Goal: Transaction & Acquisition: Book appointment/travel/reservation

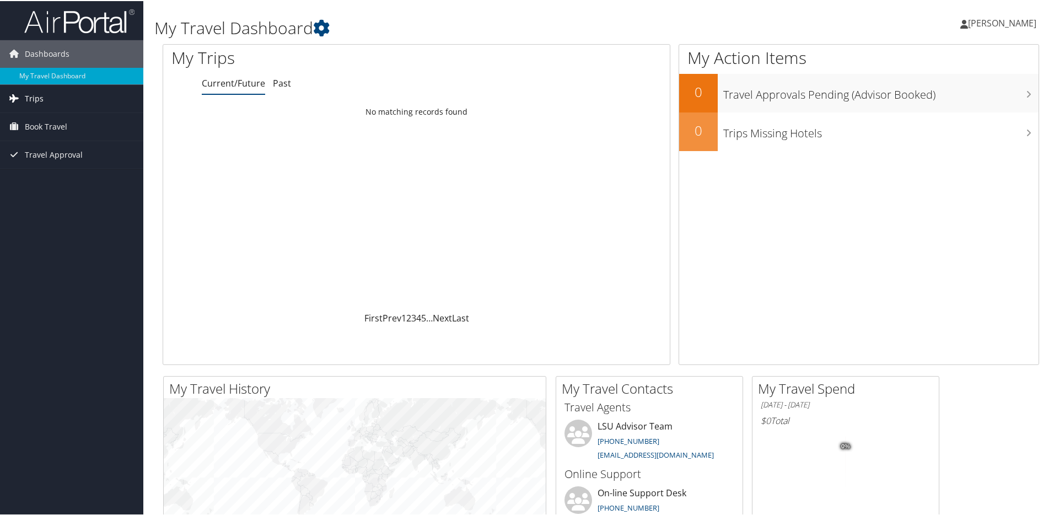
click at [38, 96] on span "Trips" at bounding box center [34, 98] width 19 height 28
click at [53, 174] on span "Book Travel" at bounding box center [46, 176] width 42 height 28
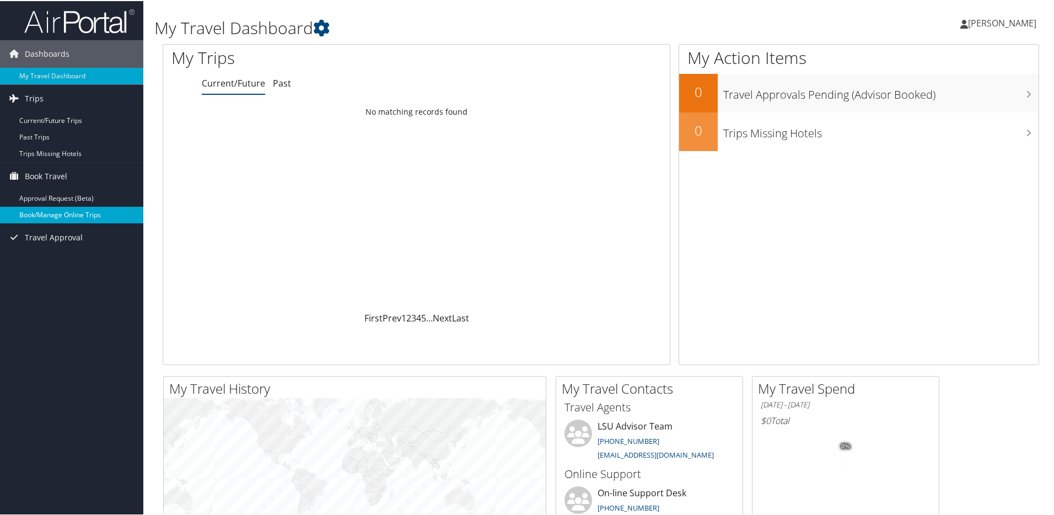
click at [100, 216] on link "Book/Manage Online Trips" at bounding box center [71, 214] width 143 height 17
click at [64, 209] on link "Book/Manage Online Trips" at bounding box center [71, 214] width 143 height 17
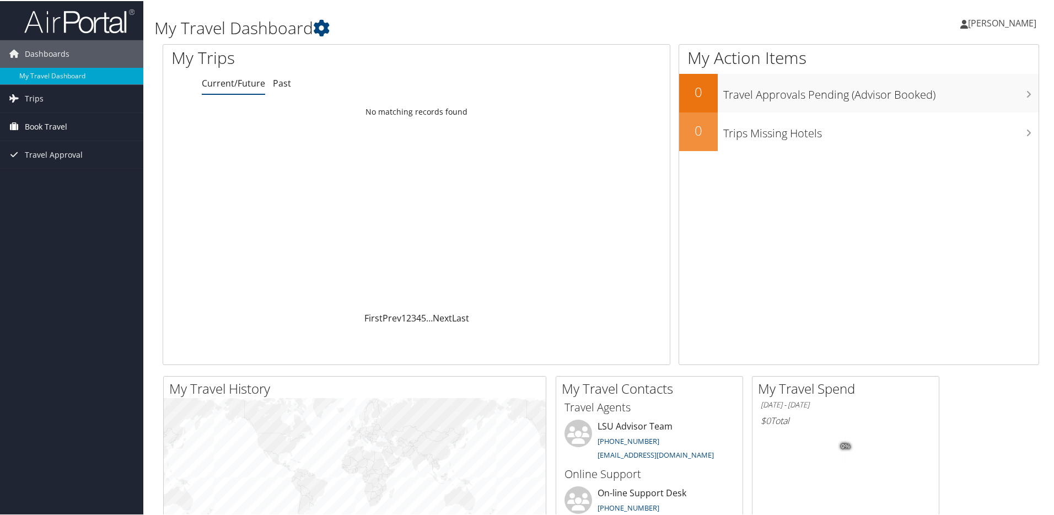
click at [29, 125] on span "Book Travel" at bounding box center [46, 126] width 42 height 28
click at [41, 179] on span "Travel Approval" at bounding box center [54, 187] width 58 height 28
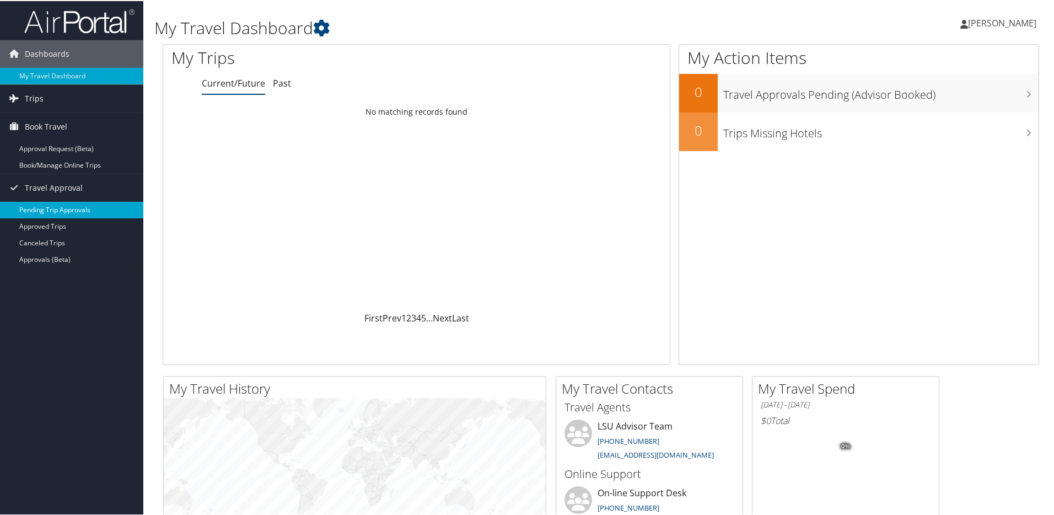
click at [58, 214] on link "Pending Trip Approvals" at bounding box center [71, 209] width 143 height 17
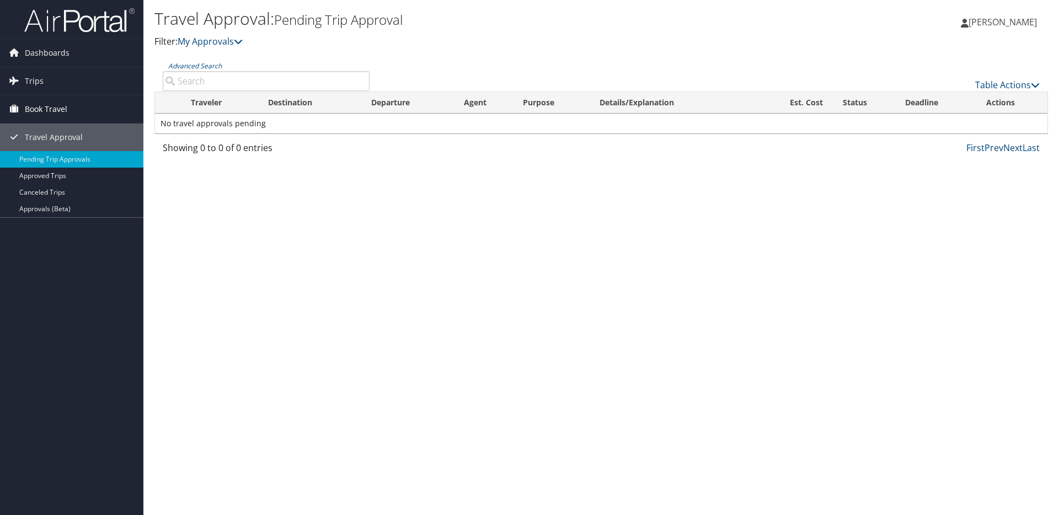
click at [56, 110] on span "Book Travel" at bounding box center [46, 109] width 42 height 28
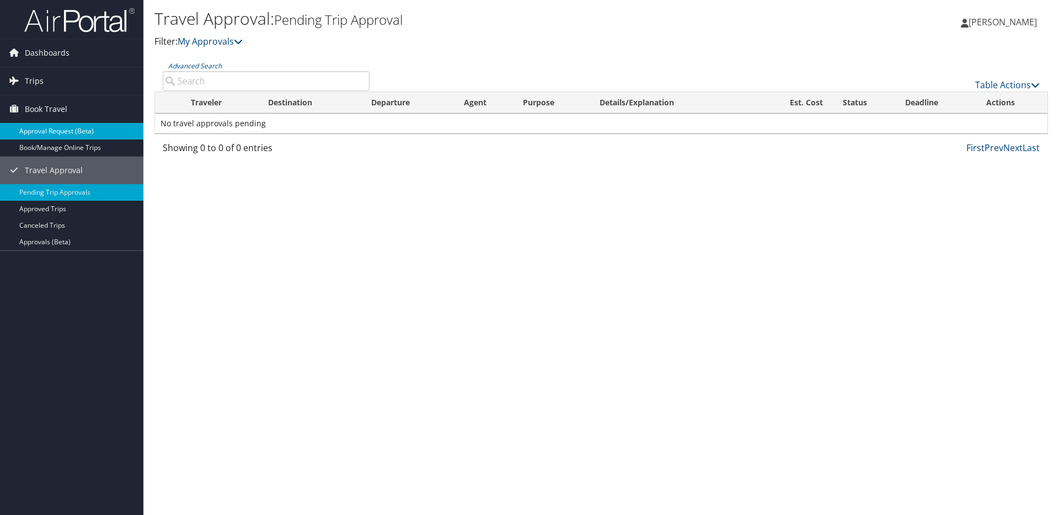
click at [66, 134] on link "Approval Request (Beta)" at bounding box center [71, 131] width 143 height 17
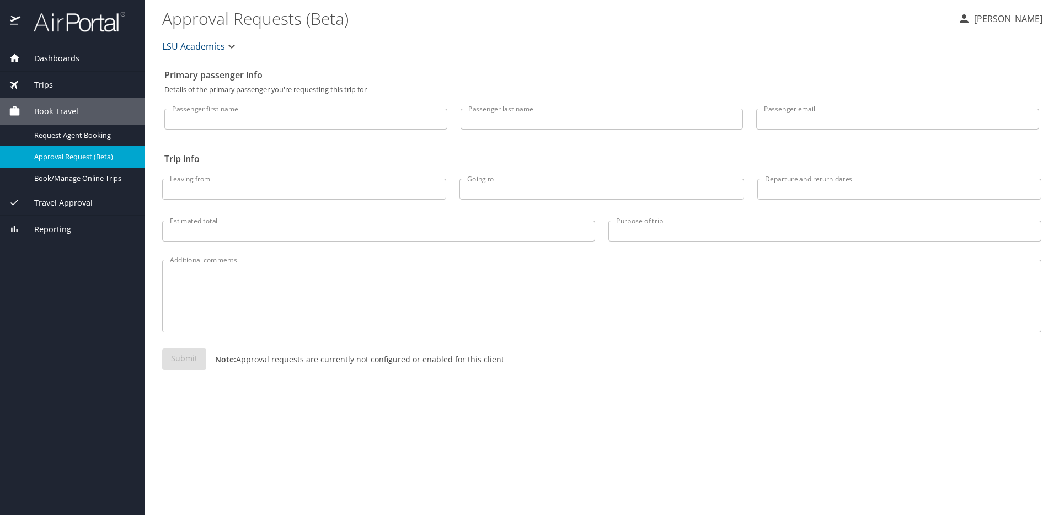
click at [237, 50] on button "LSU Academics" at bounding box center [200, 46] width 85 height 22
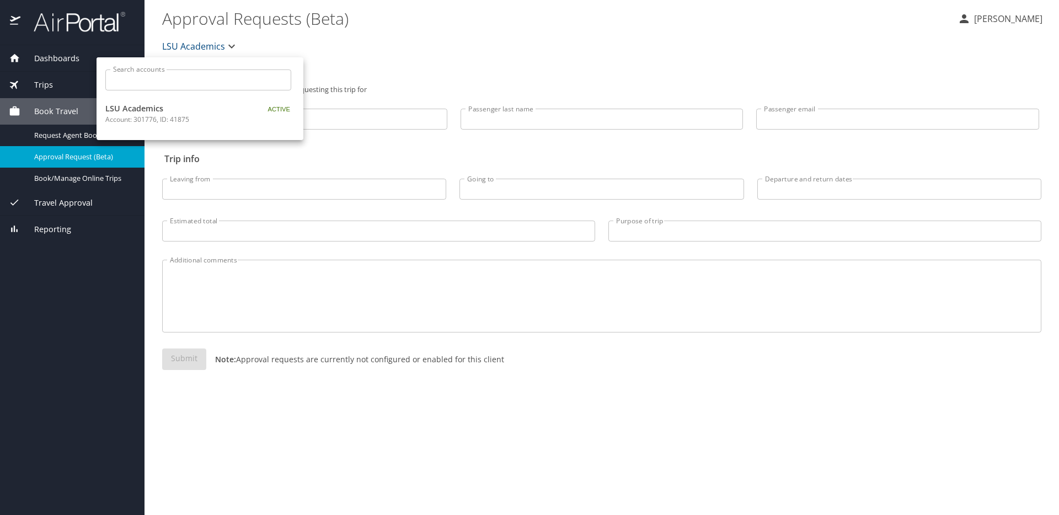
click at [357, 89] on div at bounding box center [529, 257] width 1059 height 515
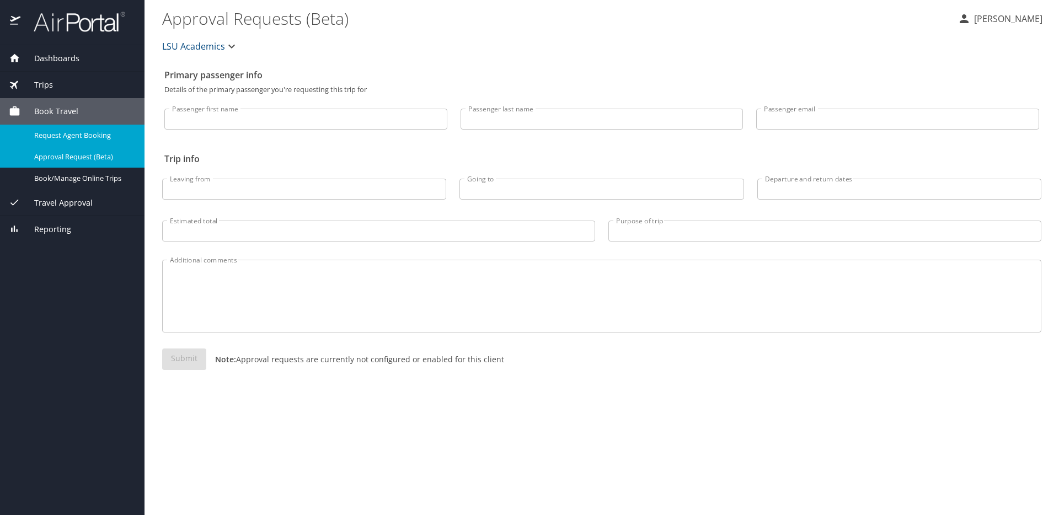
click at [87, 139] on span "Request Agent Booking" at bounding box center [82, 135] width 97 height 10
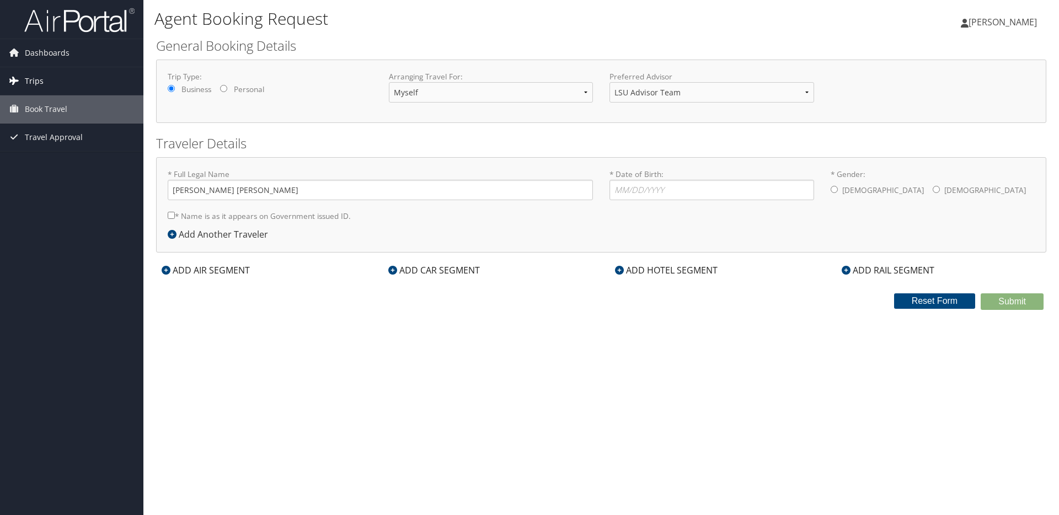
click at [22, 83] on link "Trips" at bounding box center [71, 81] width 143 height 28
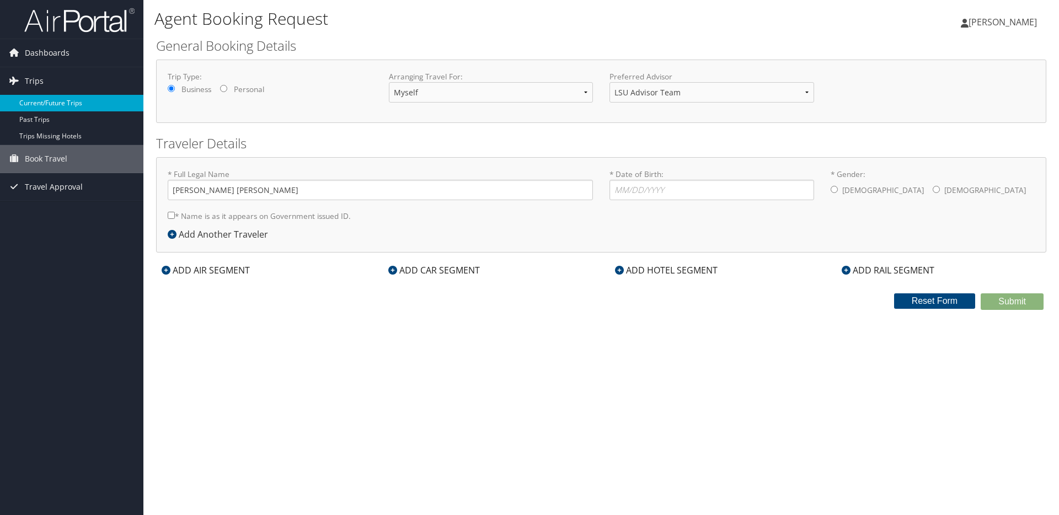
click at [40, 104] on link "Current/Future Trips" at bounding box center [71, 103] width 143 height 17
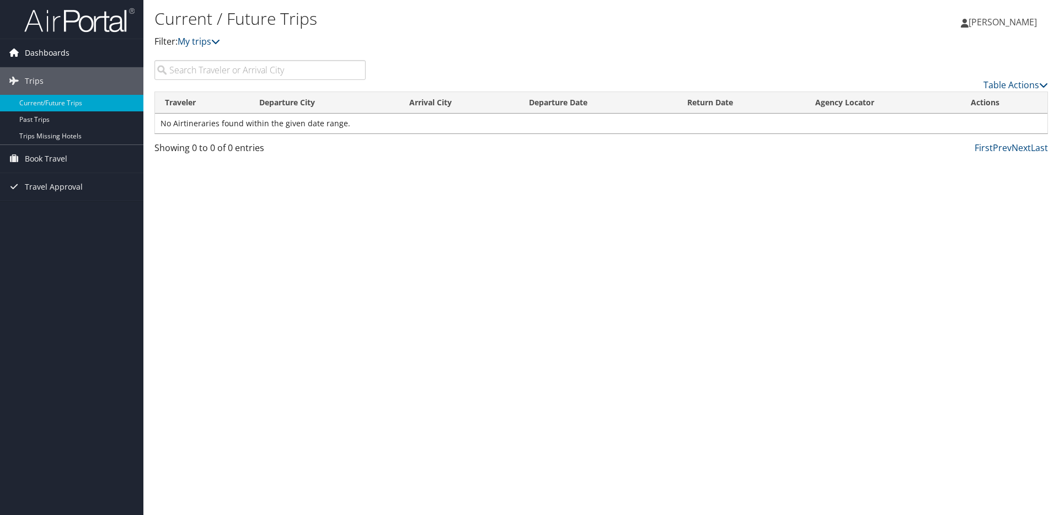
click at [50, 55] on span "Dashboards" at bounding box center [47, 53] width 45 height 28
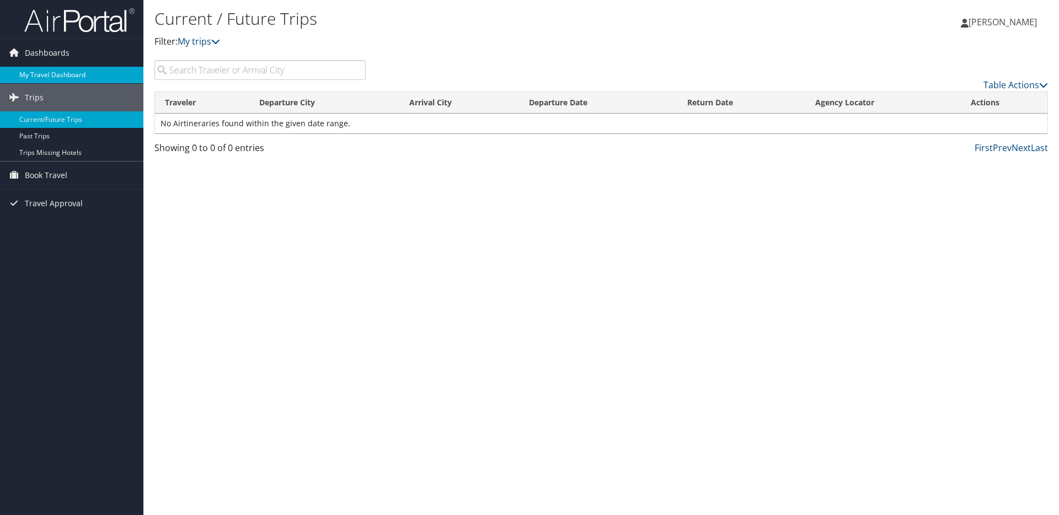
click at [49, 71] on link "My Travel Dashboard" at bounding box center [71, 75] width 143 height 17
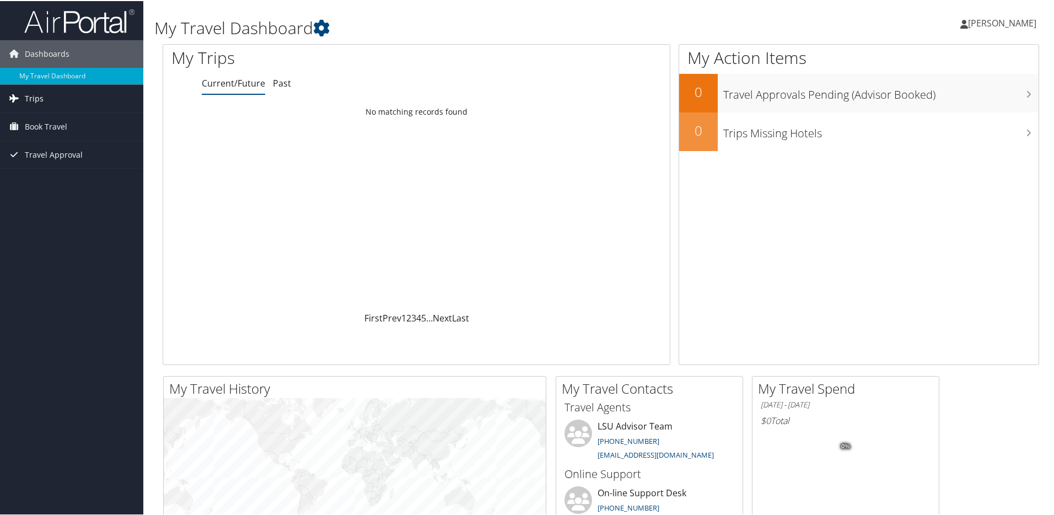
click at [37, 94] on span "Trips" at bounding box center [34, 98] width 19 height 28
click at [60, 173] on span "Book Travel" at bounding box center [46, 176] width 42 height 28
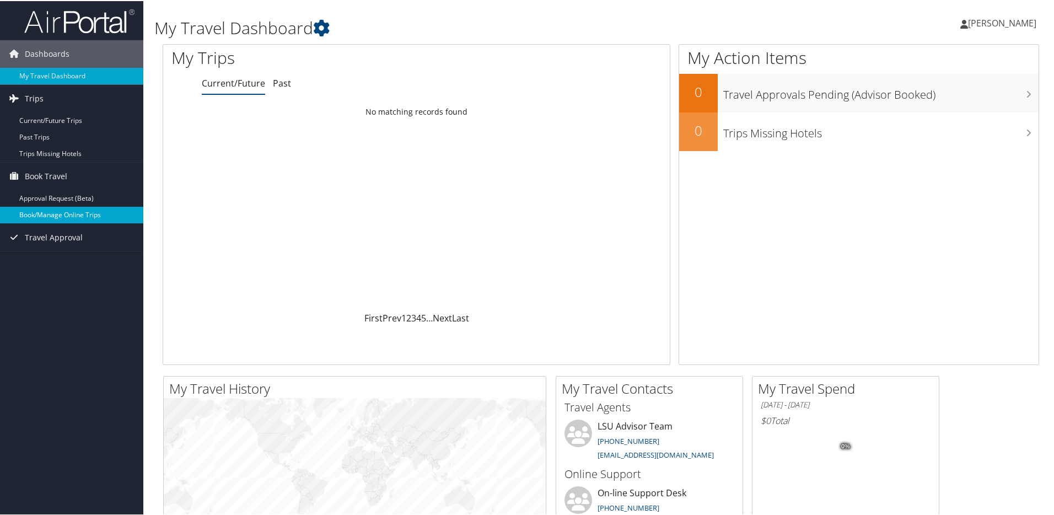
click at [99, 216] on link "Book/Manage Online Trips" at bounding box center [71, 214] width 143 height 17
